Goal: Information Seeking & Learning: Learn about a topic

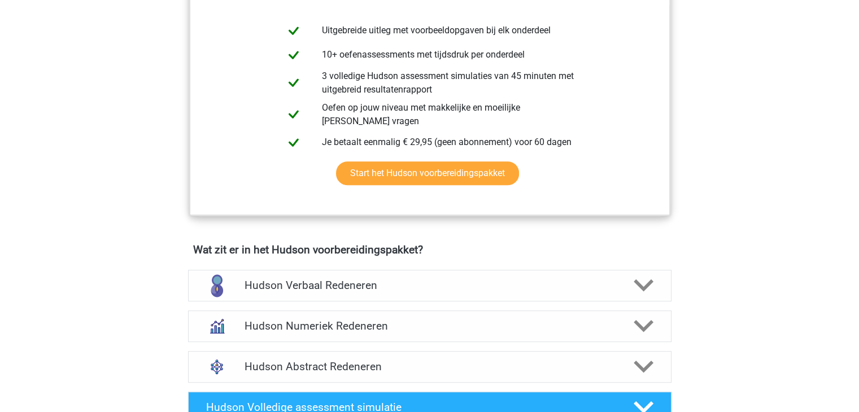
scroll to position [495, 0]
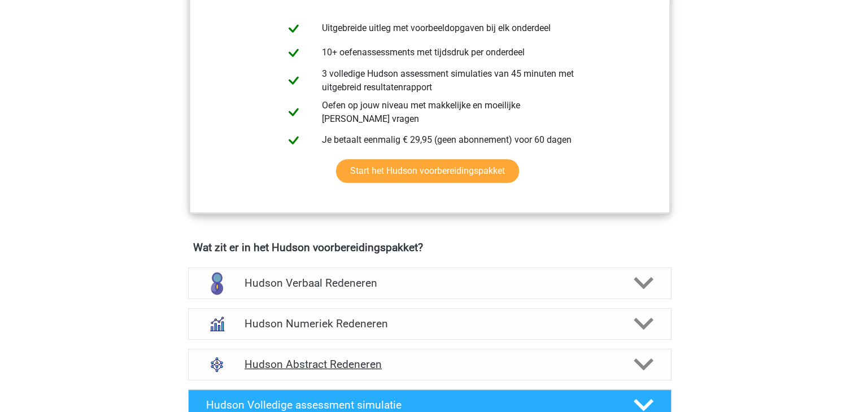
click at [352, 355] on div "Hudson Abstract Redeneren" at bounding box center [429, 365] width 483 height 32
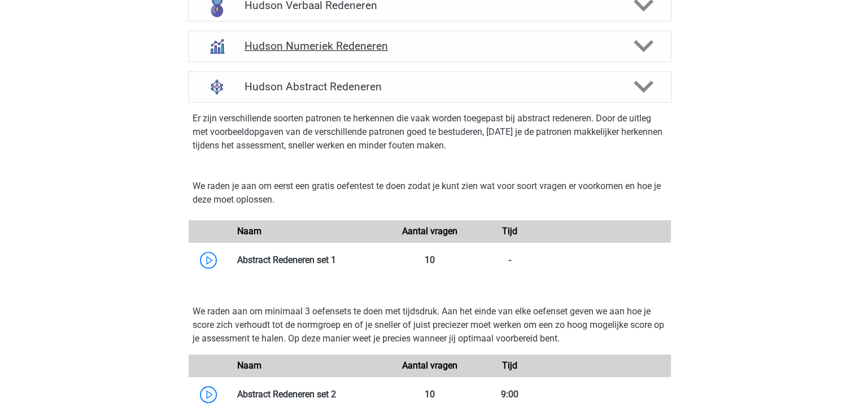
scroll to position [775, 0]
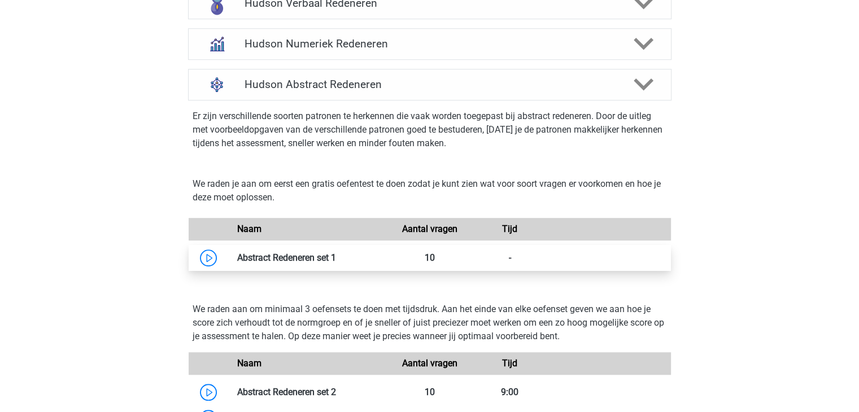
click at [336, 256] on link at bounding box center [336, 257] width 0 height 11
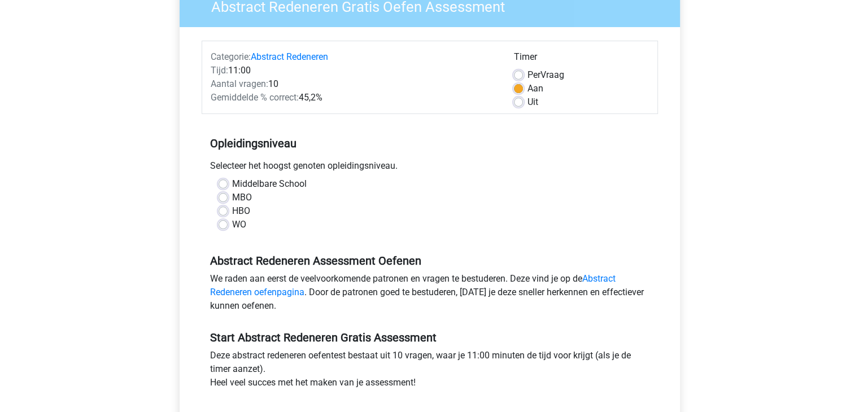
scroll to position [112, 0]
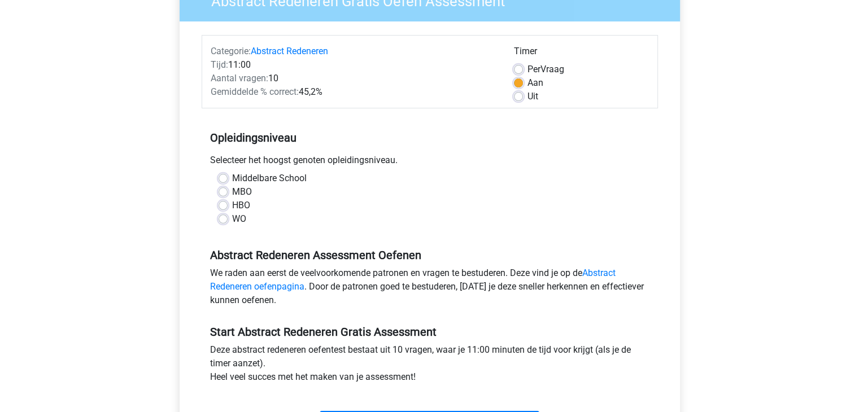
click at [232, 205] on label "HBO" at bounding box center [241, 206] width 18 height 14
click at [223, 205] on input "HBO" at bounding box center [223, 204] width 9 height 11
radio input "true"
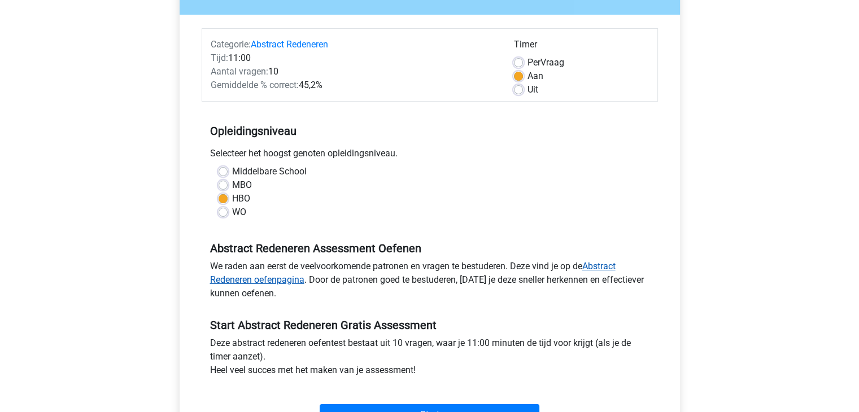
click at [608, 263] on link "Abstract Redeneren oefenpagina" at bounding box center [412, 273] width 405 height 24
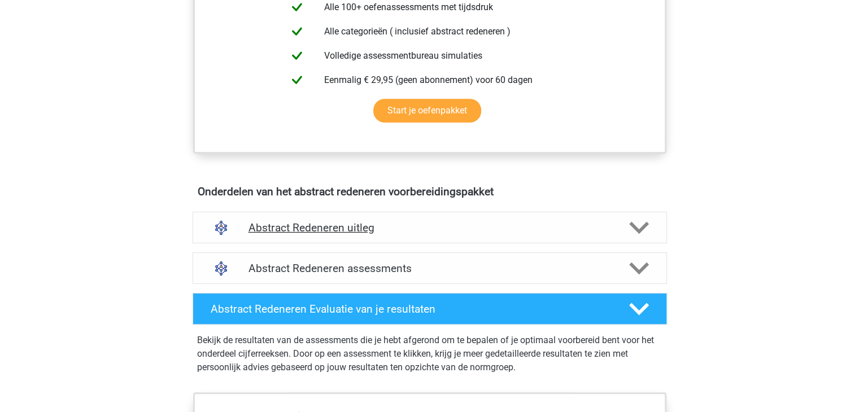
scroll to position [483, 0]
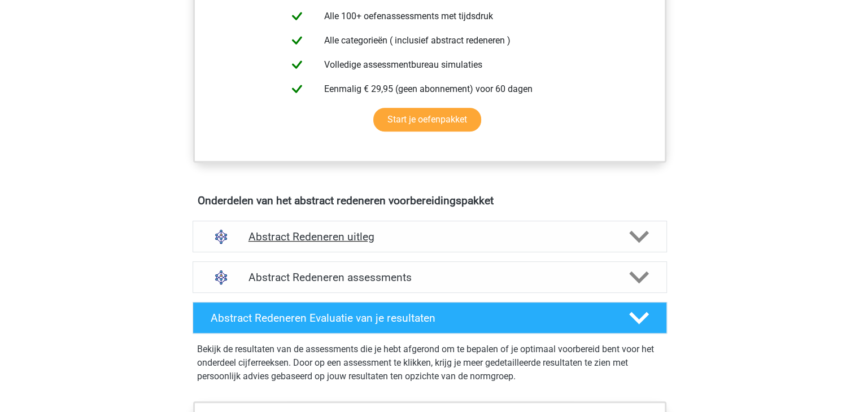
click at [450, 238] on h4 "Abstract Redeneren uitleg" at bounding box center [429, 236] width 363 height 13
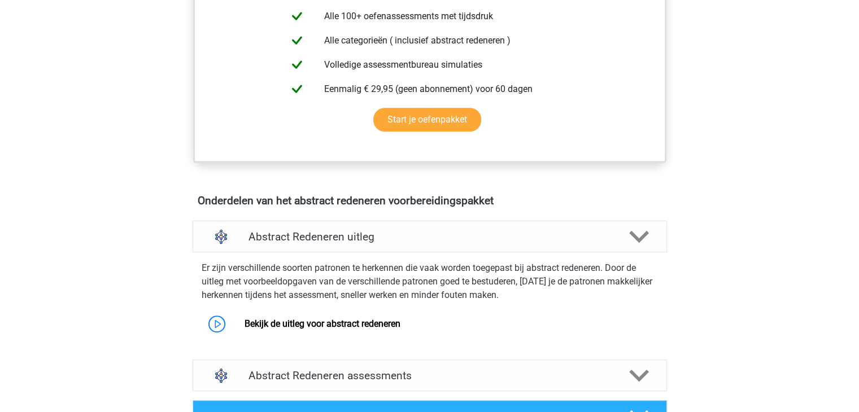
scroll to position [513, 0]
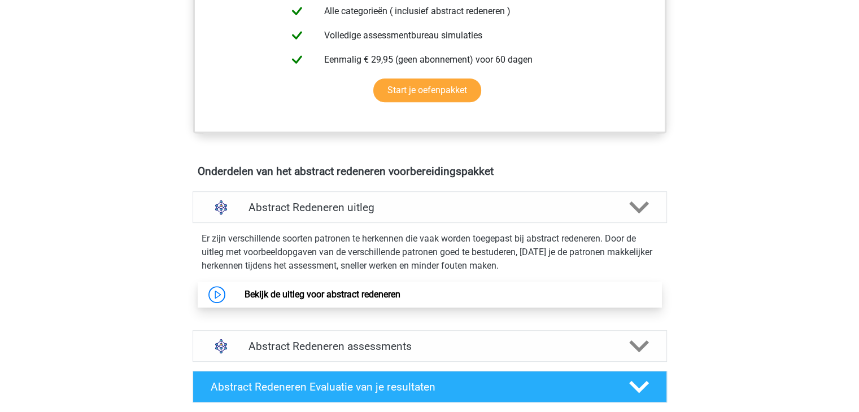
click at [355, 294] on link "Bekijk de uitleg voor abstract redeneren" at bounding box center [323, 294] width 156 height 11
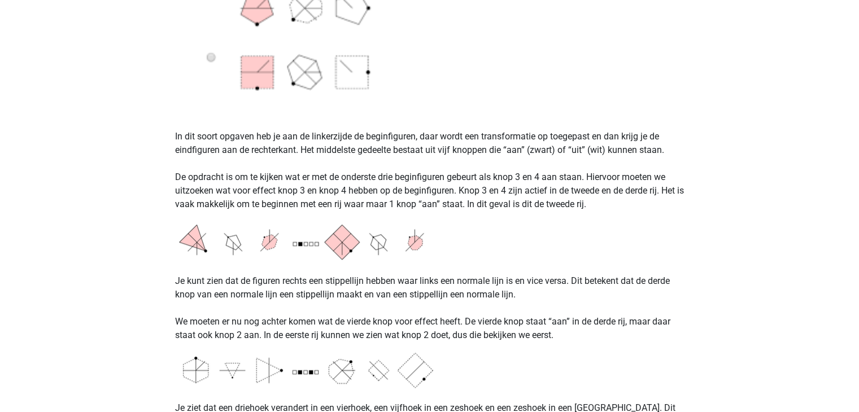
scroll to position [763, 0]
